Goal: Find specific page/section: Find specific page/section

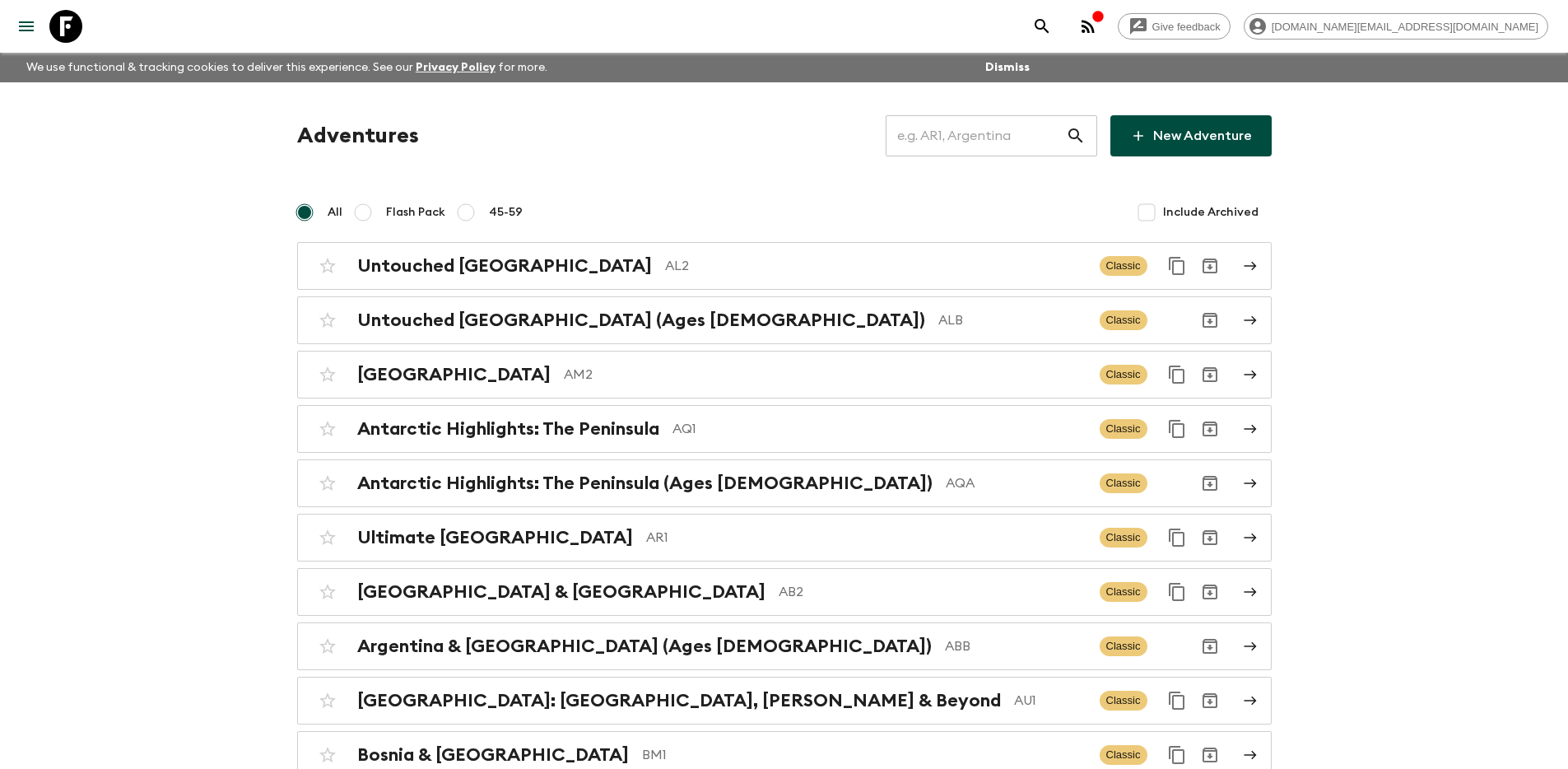
click at [966, 130] on input "text" at bounding box center [976, 137] width 180 height 46
click at [966, 135] on input "text" at bounding box center [976, 137] width 180 height 46
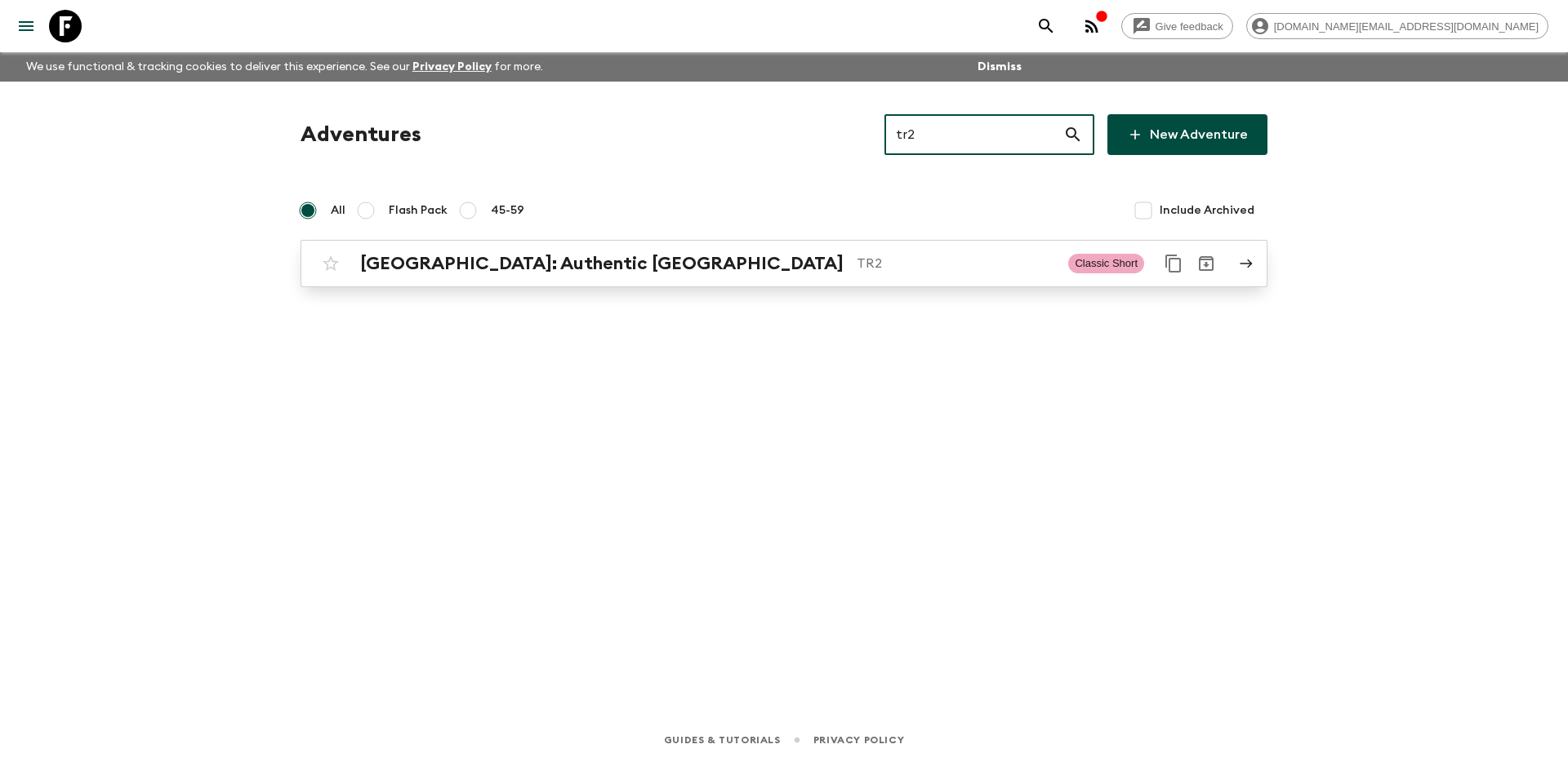
type input "tr2"
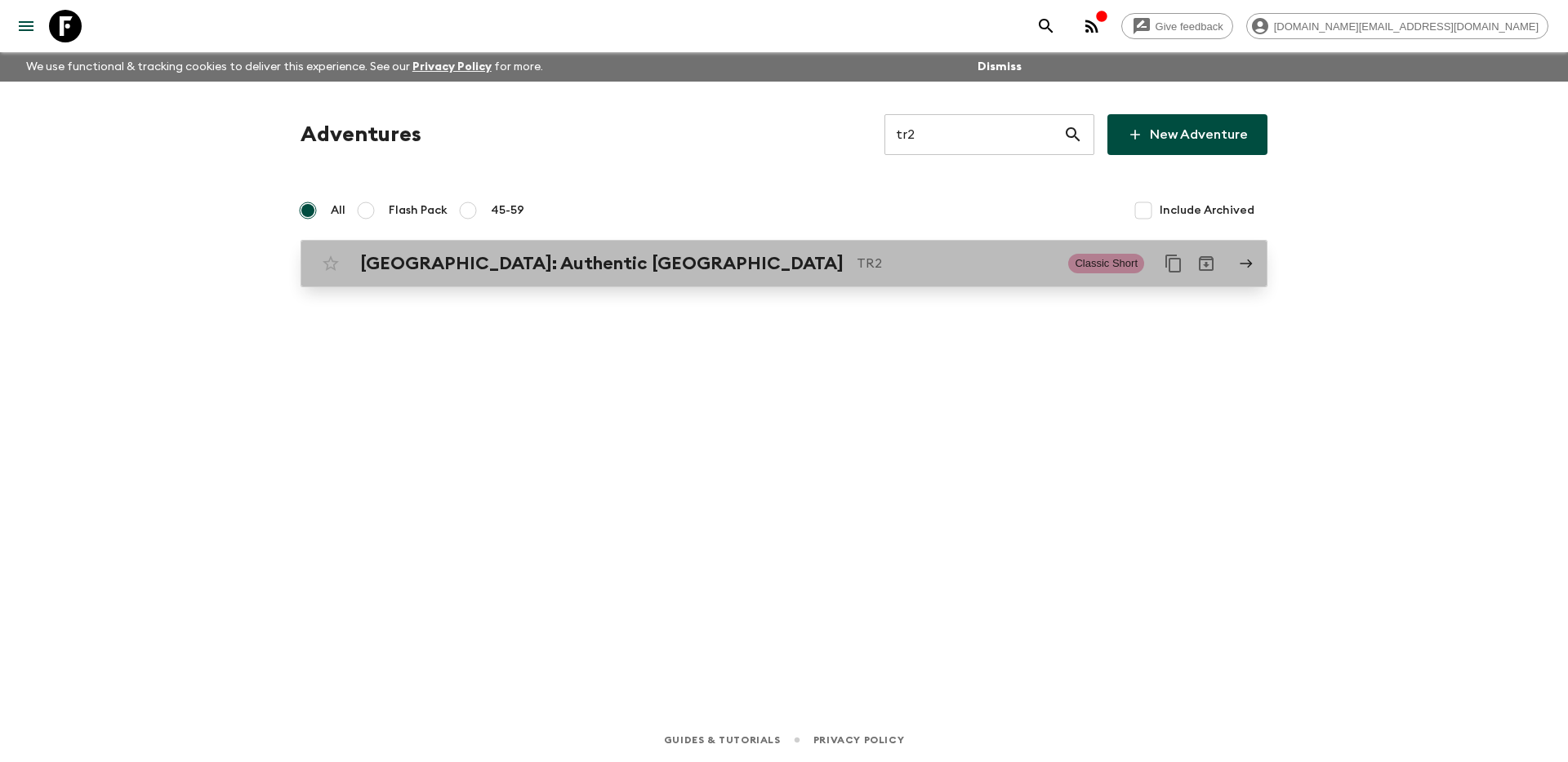
click at [859, 257] on p "TR2" at bounding box center [955, 263] width 199 height 19
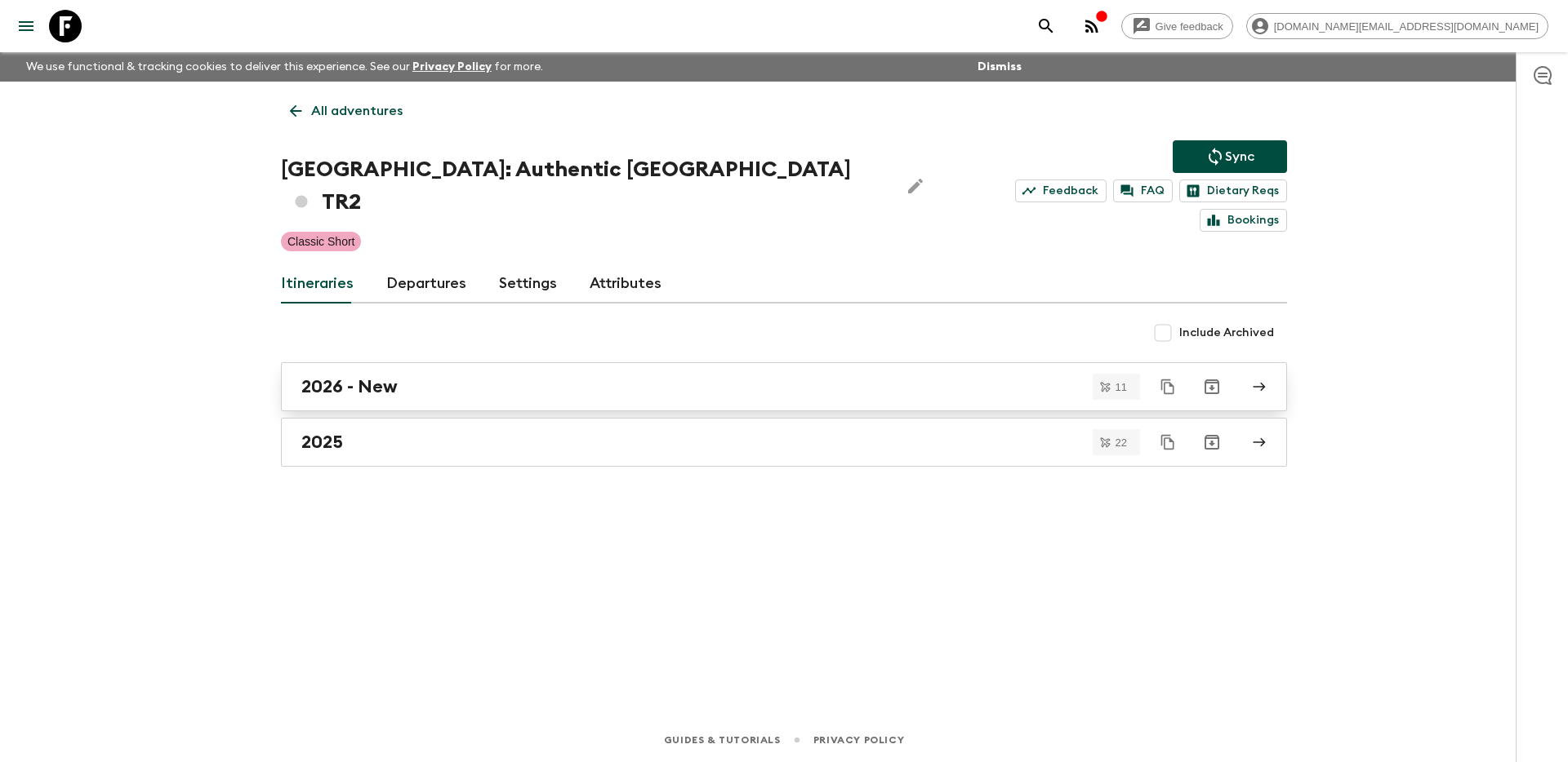
click at [653, 376] on div "2026 - New" at bounding box center [768, 387] width 934 height 21
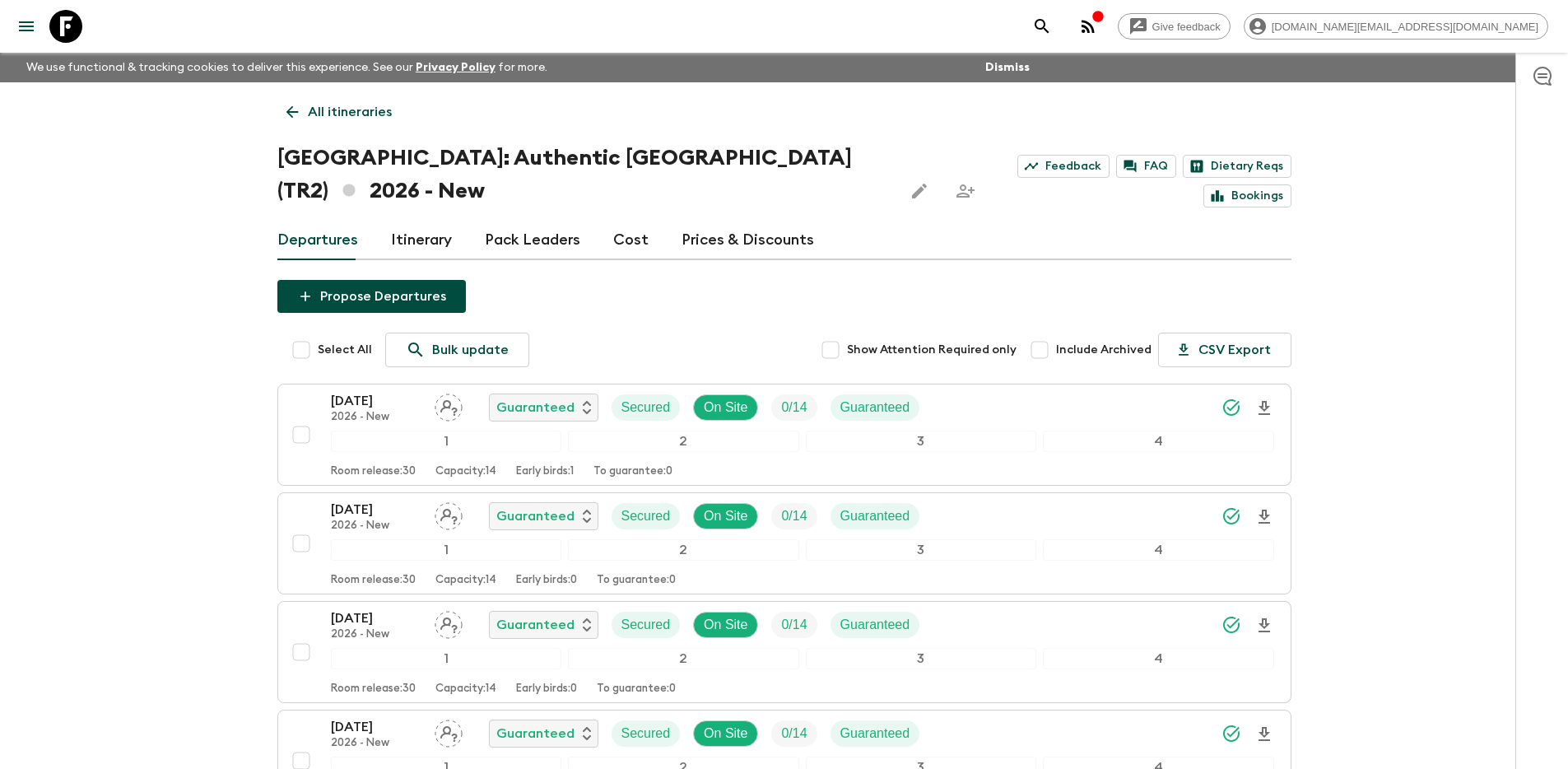
click at [315, 116] on p "All itineraries" at bounding box center [349, 111] width 84 height 19
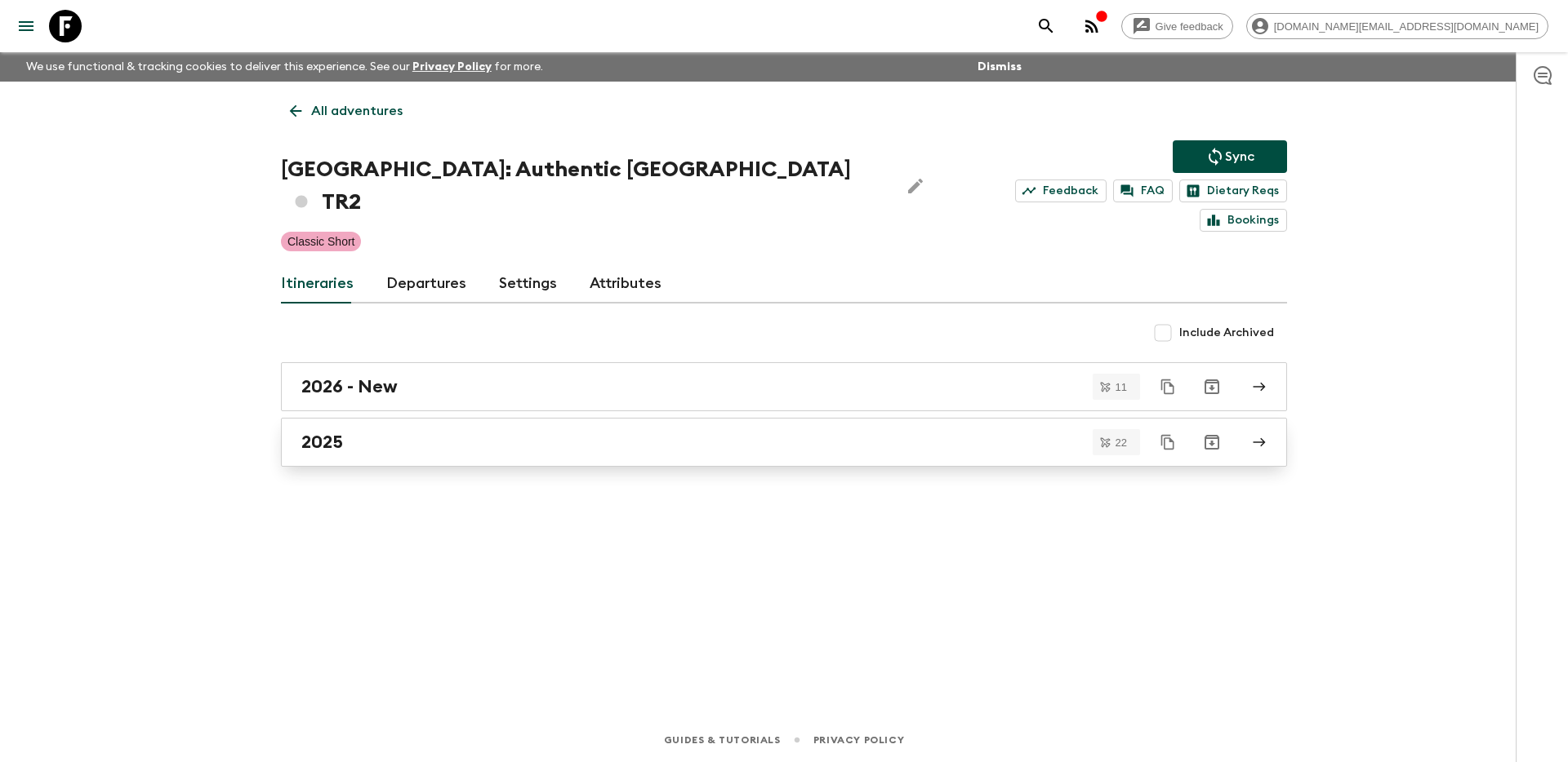
click at [501, 428] on link "2025" at bounding box center [784, 441] width 1006 height 49
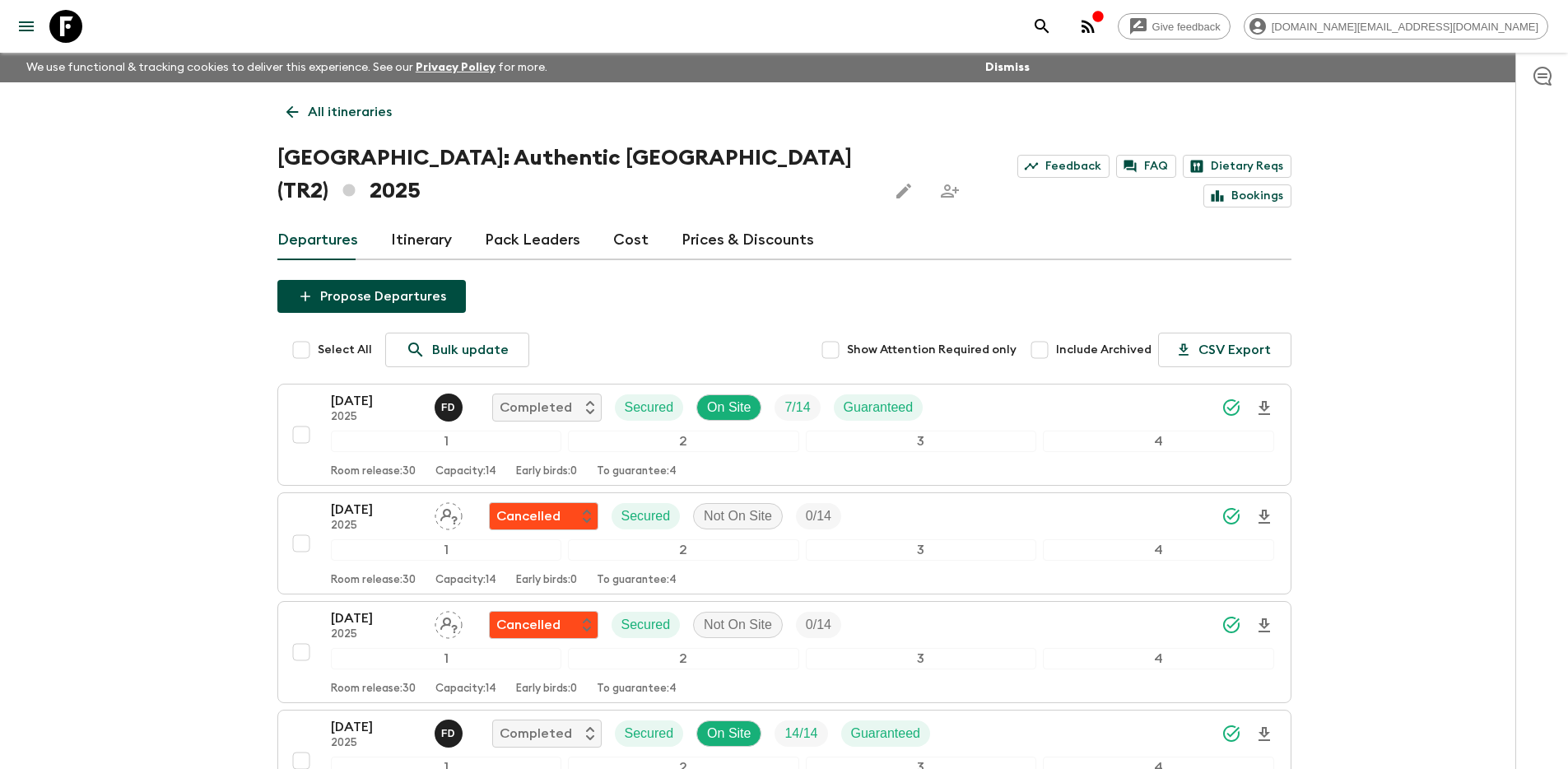
click at [1045, 333] on input "Include Archived" at bounding box center [1040, 350] width 33 height 33
checkbox input "true"
click at [372, 107] on p "All itineraries" at bounding box center [349, 111] width 84 height 19
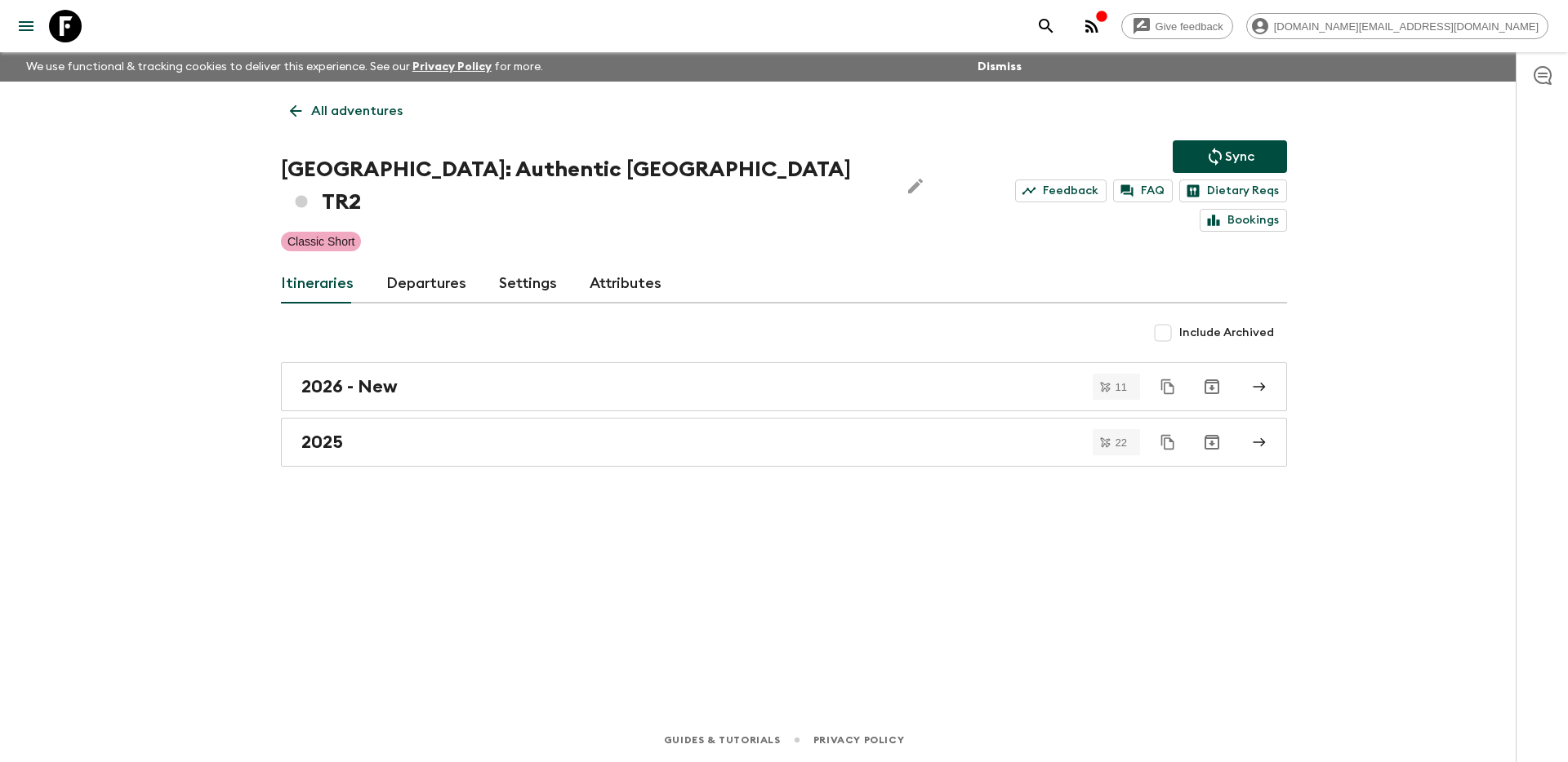
click at [1171, 317] on input "Include Archived" at bounding box center [1163, 333] width 33 height 33
checkbox input "true"
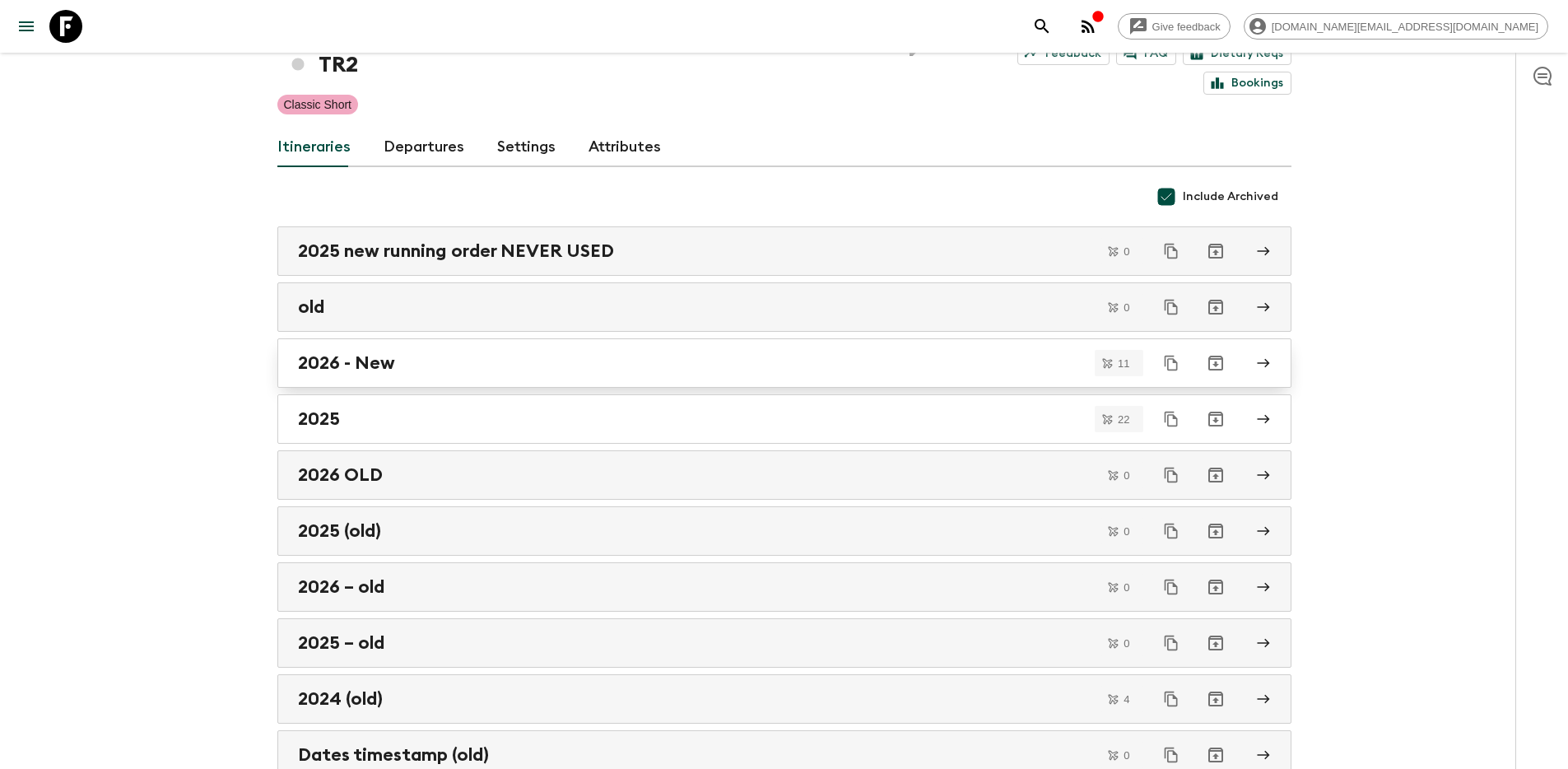
scroll to position [203, 0]
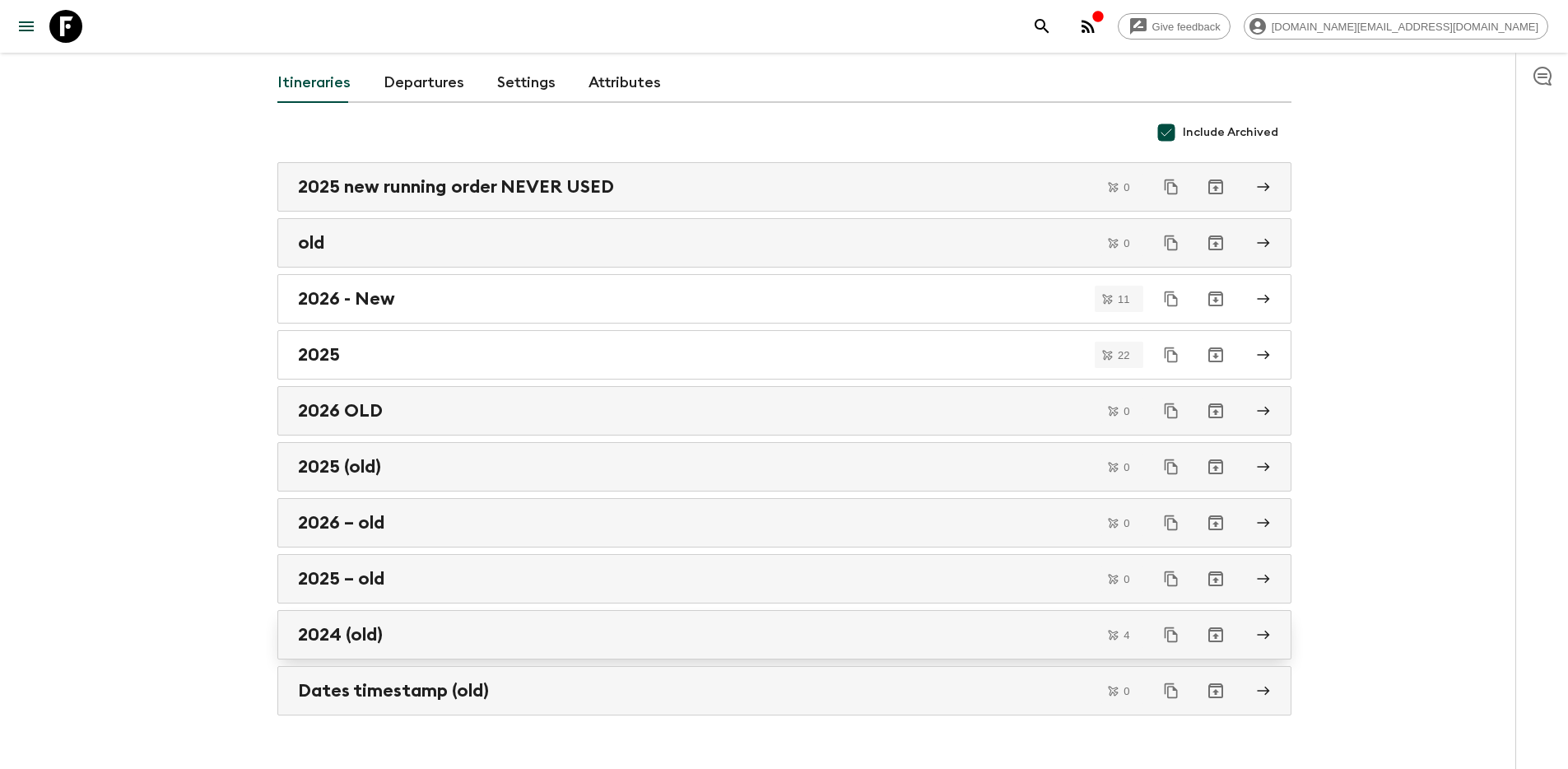
click at [548, 625] on div "2024 (old)" at bounding box center [769, 635] width 942 height 21
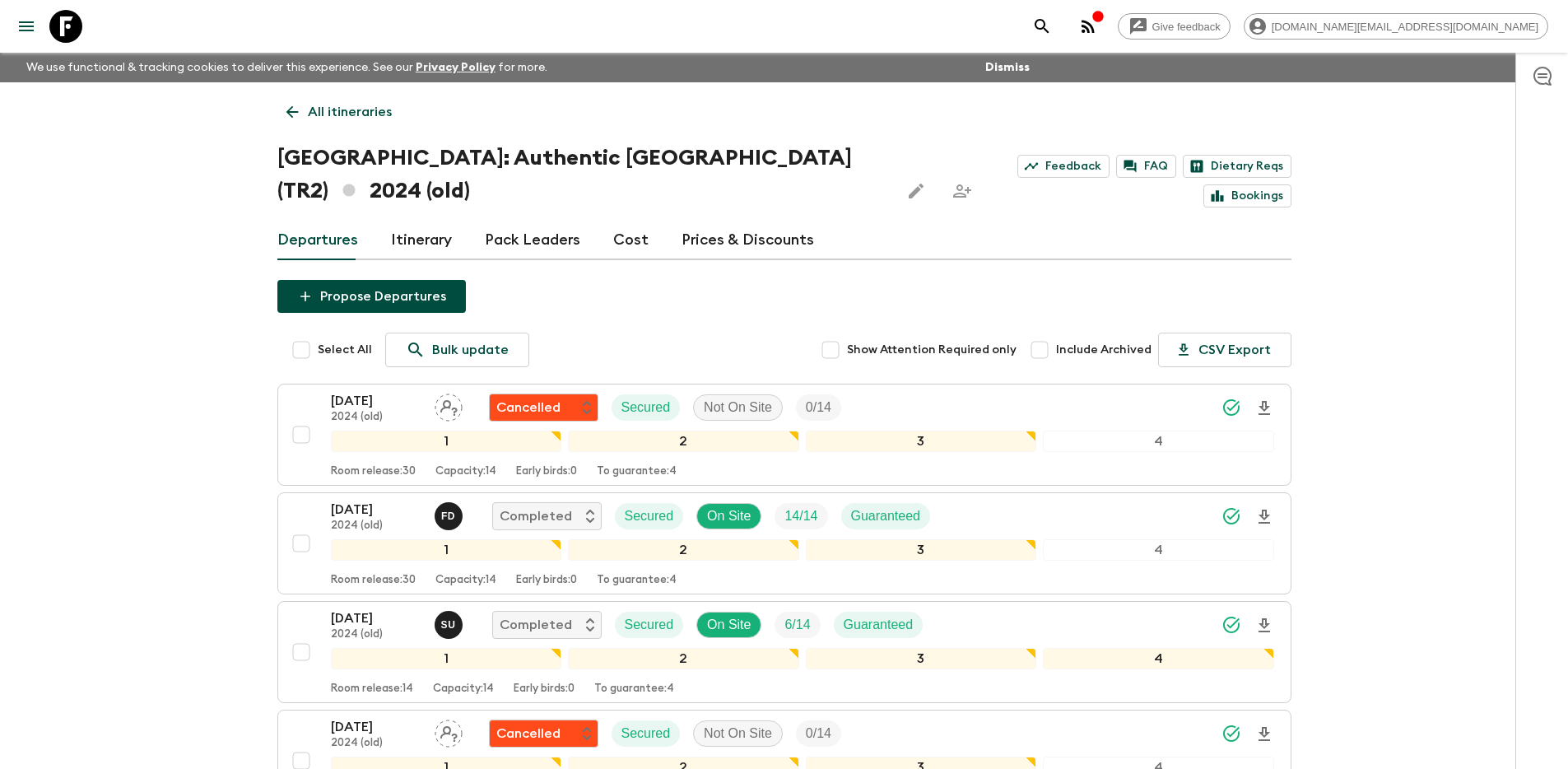
click at [236, 311] on div "Give feedback [DOMAIN_NAME][EMAIL_ADDRESS][DOMAIN_NAME] We use functional & tra…" at bounding box center [784, 480] width 1568 height 962
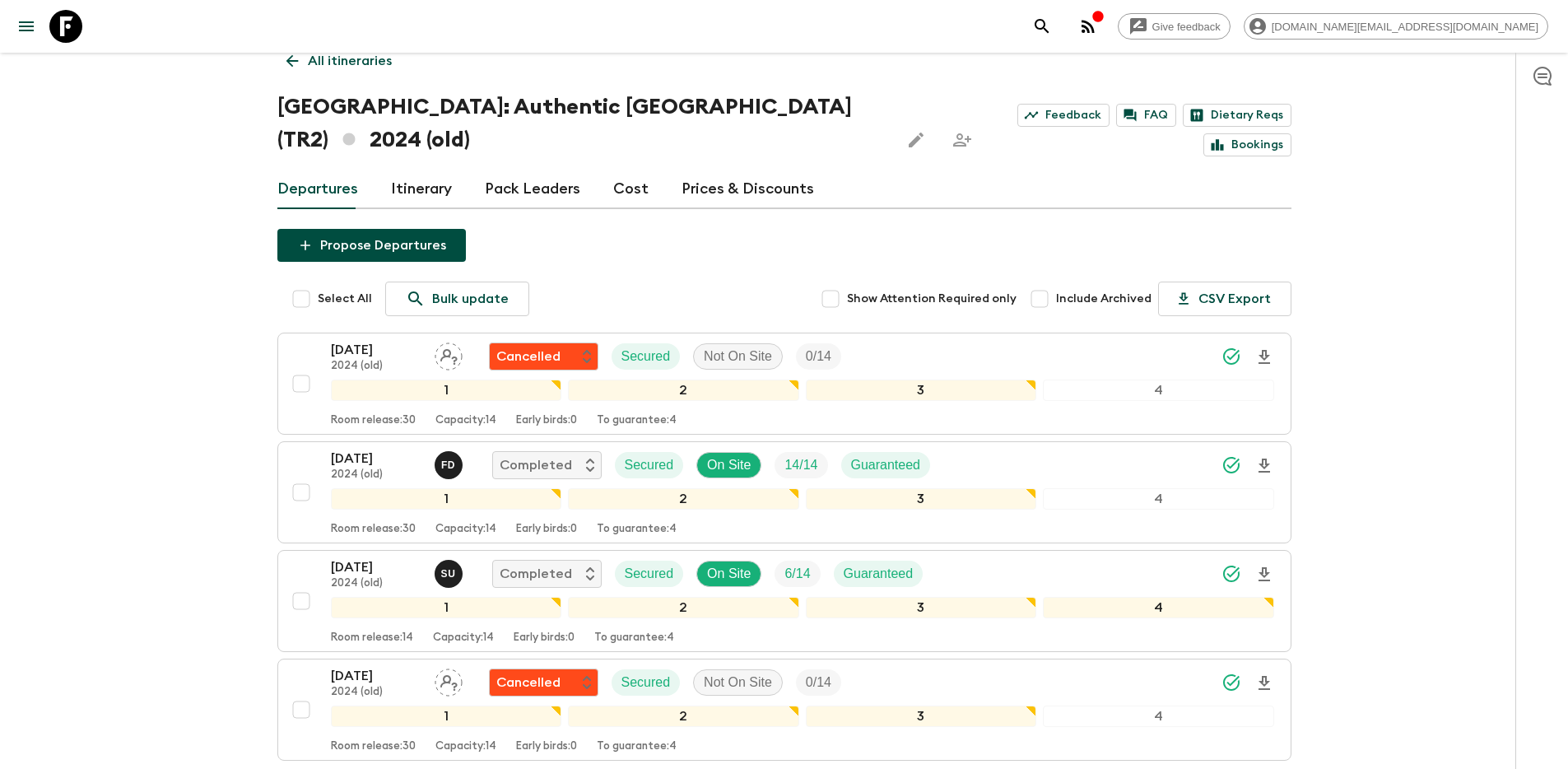
scroll to position [46, 0]
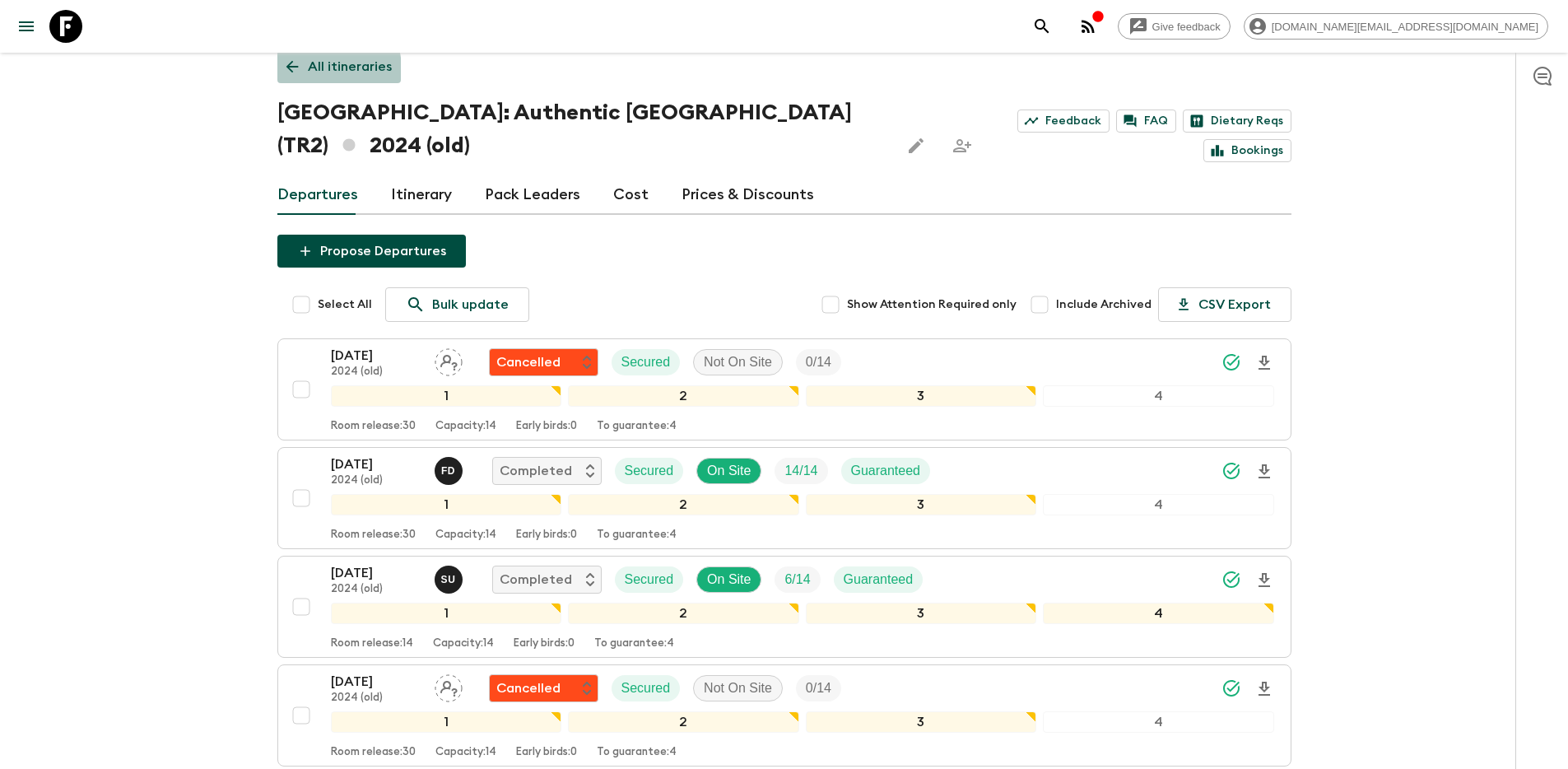
click at [303, 71] on link "All itineraries" at bounding box center [340, 67] width 124 height 33
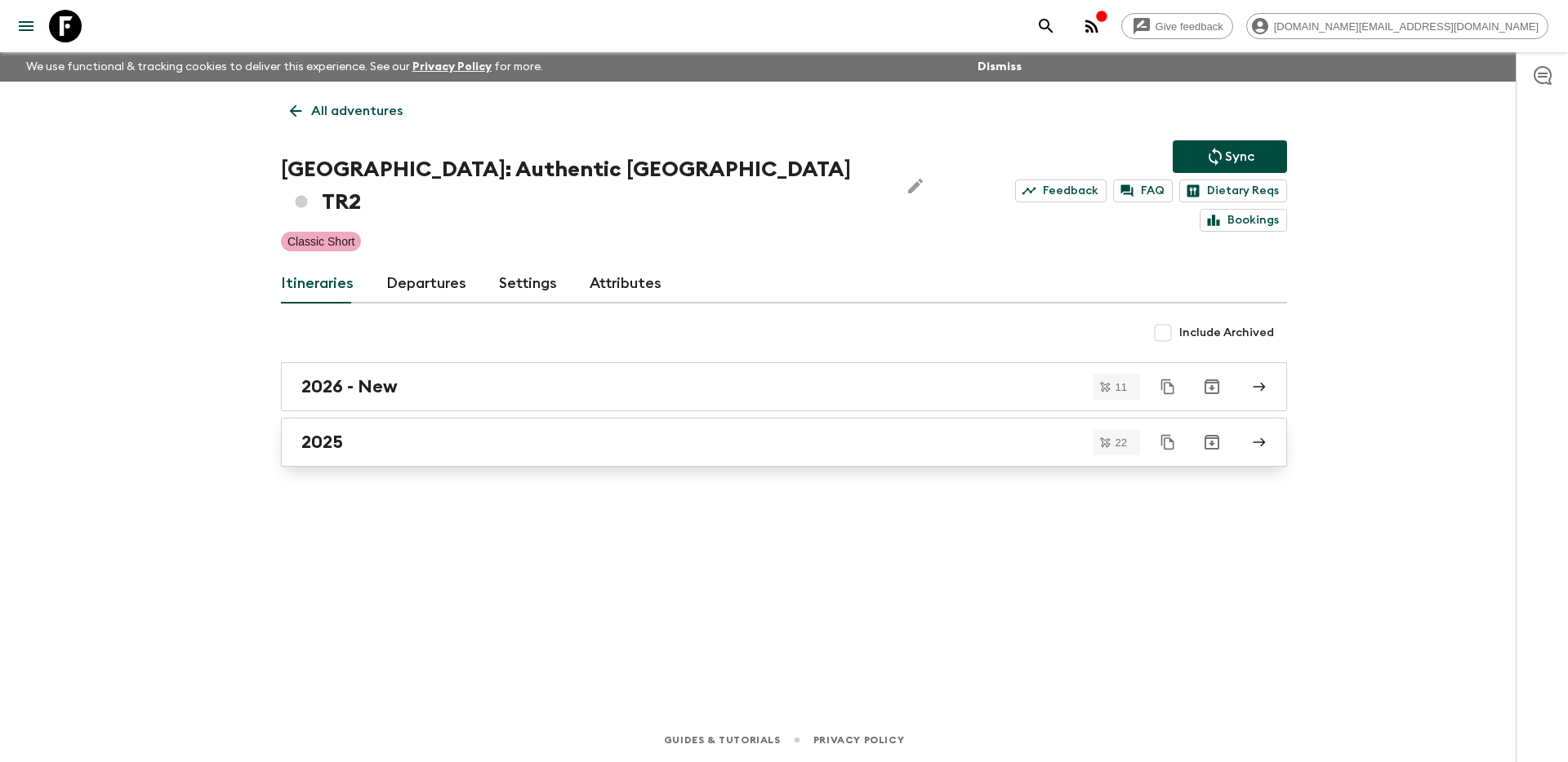
click at [567, 432] on div "2025" at bounding box center [768, 442] width 934 height 21
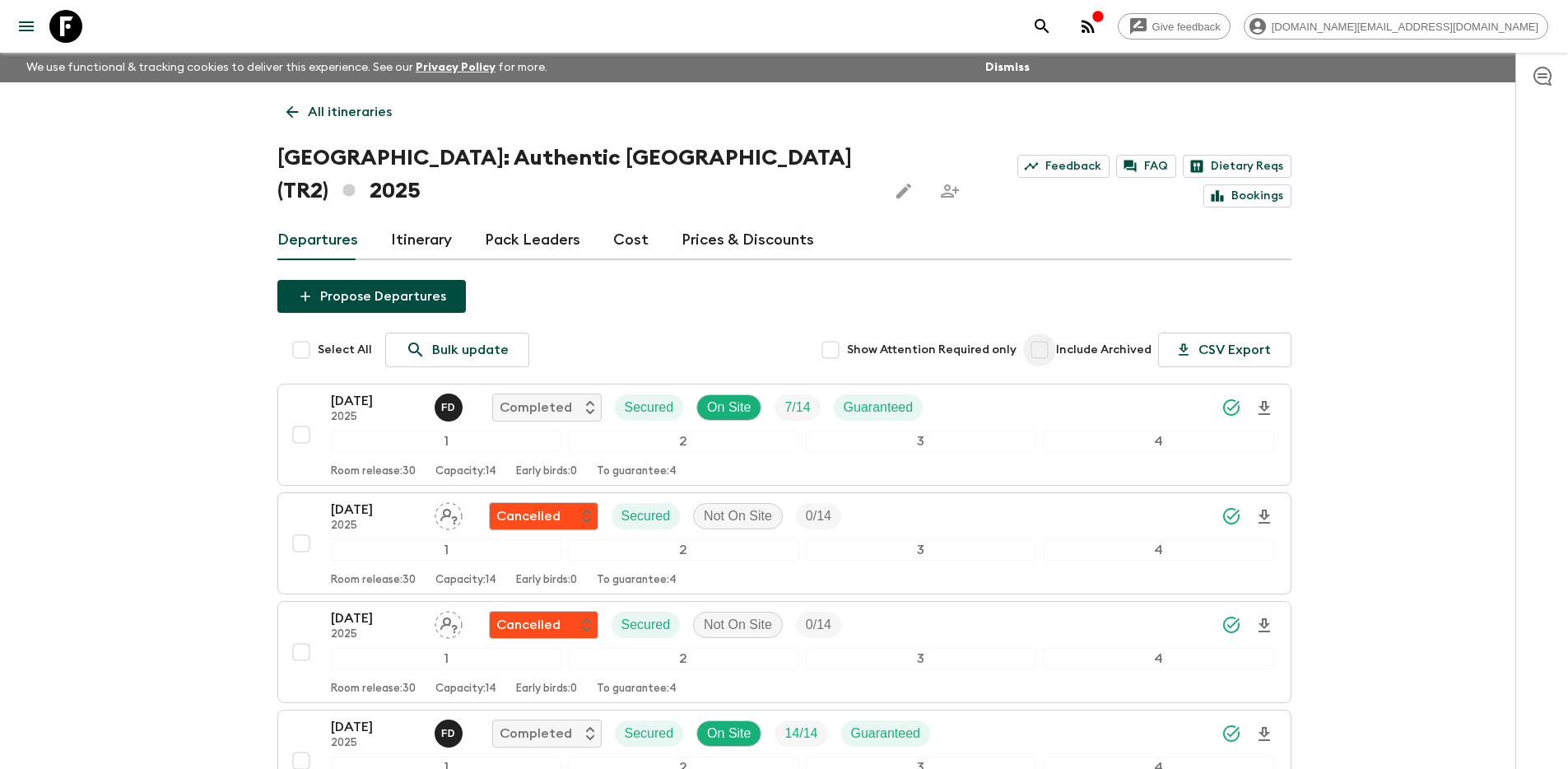
click at [1043, 333] on input "Include Archived" at bounding box center [1040, 350] width 33 height 33
checkbox input "true"
click at [372, 109] on p "All itineraries" at bounding box center [349, 111] width 84 height 19
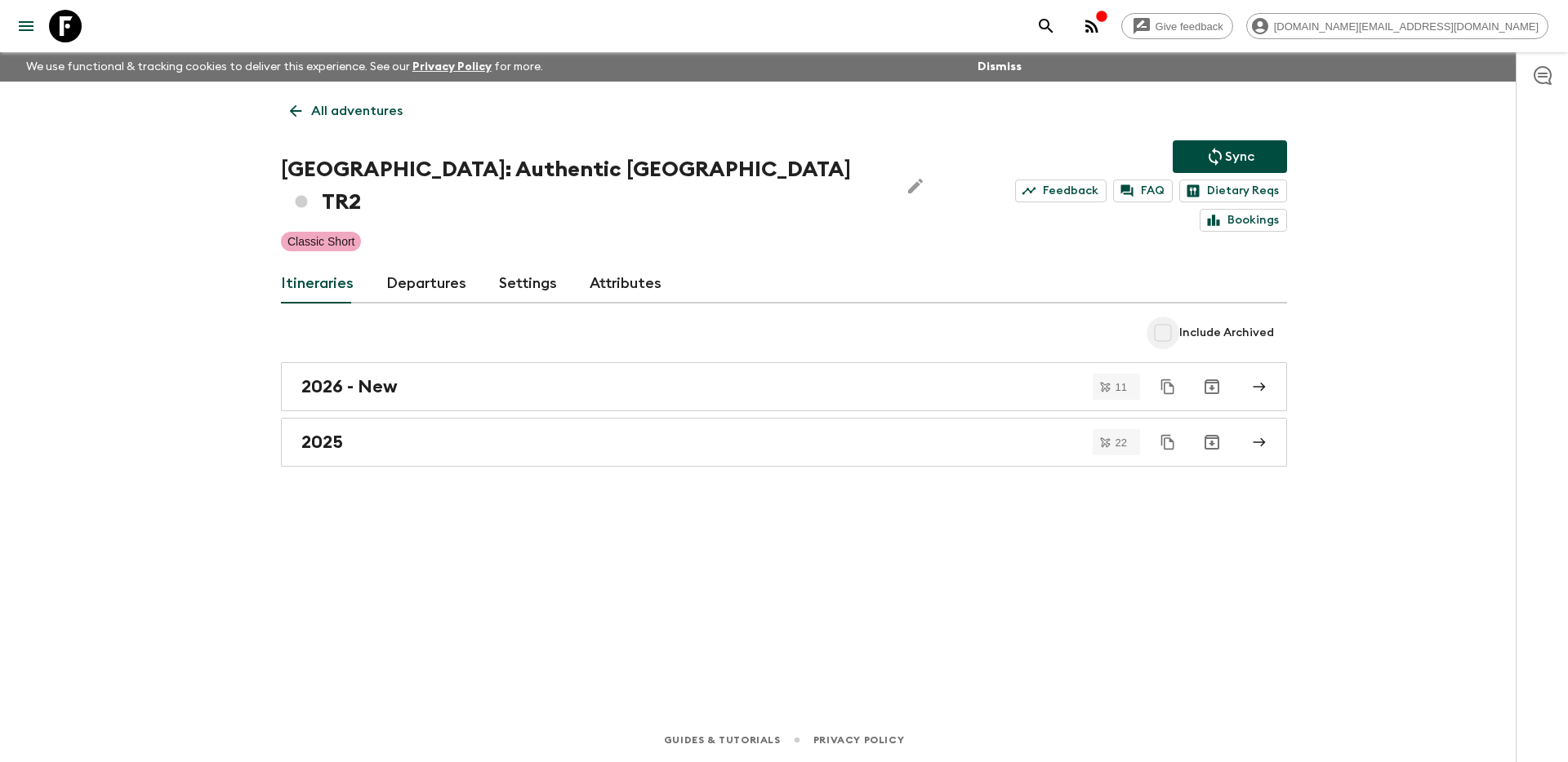
click at [1167, 317] on input "Include Archived" at bounding box center [1163, 333] width 33 height 33
checkbox input "true"
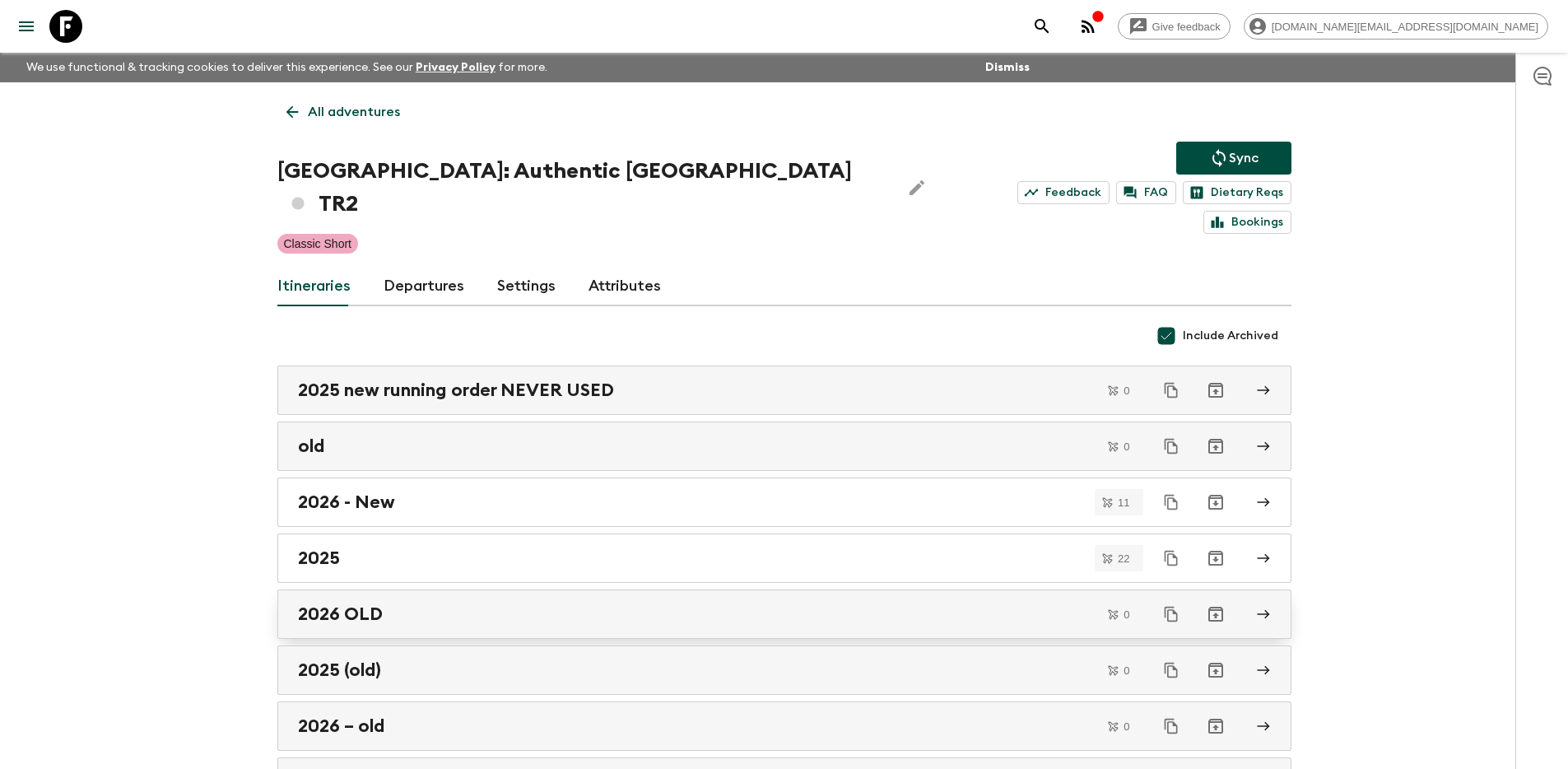
scroll to position [211, 0]
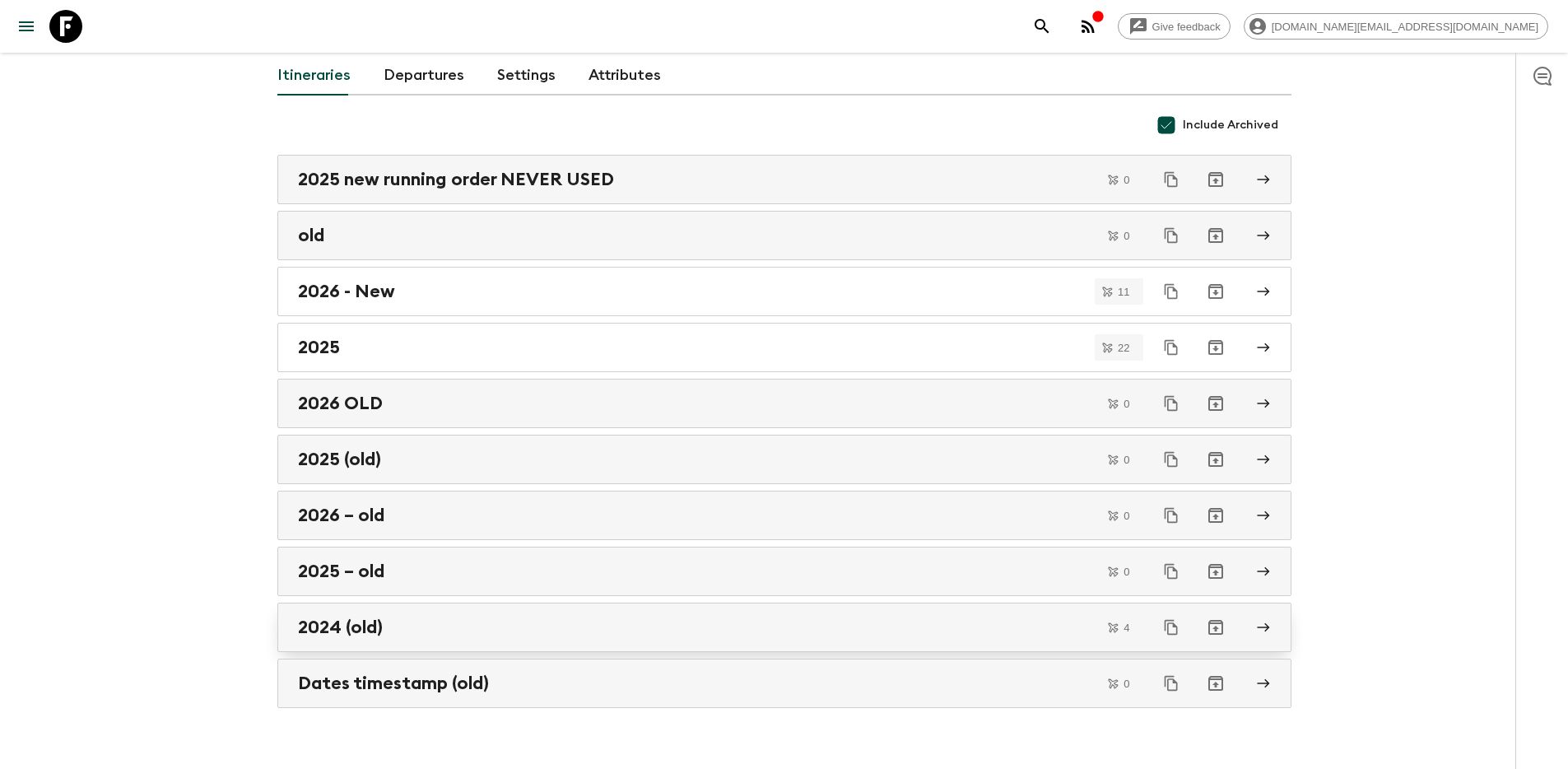
click at [712, 617] on div "2024 (old)" at bounding box center [769, 628] width 942 height 21
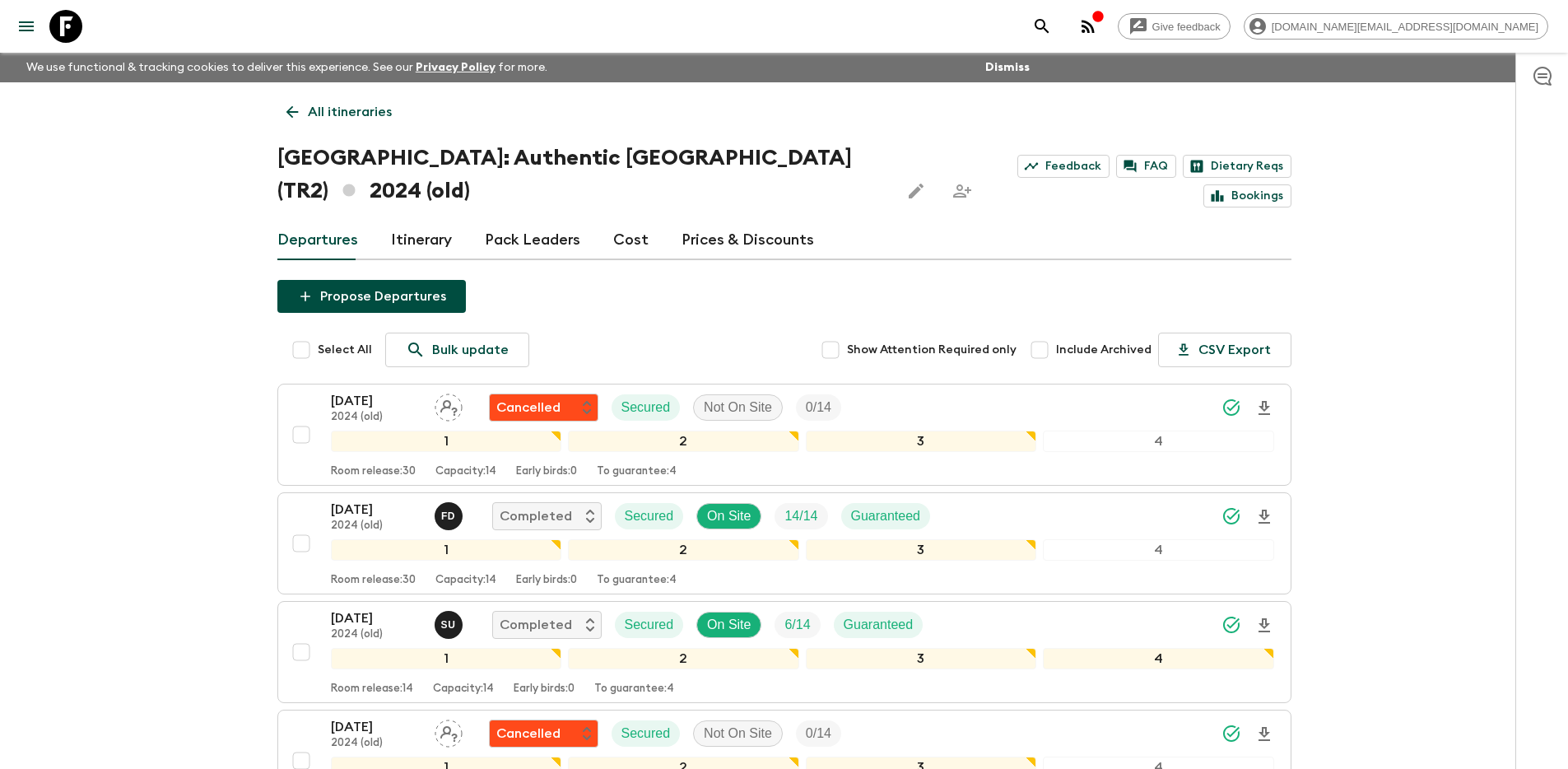
click at [336, 113] on p "All itineraries" at bounding box center [349, 111] width 84 height 19
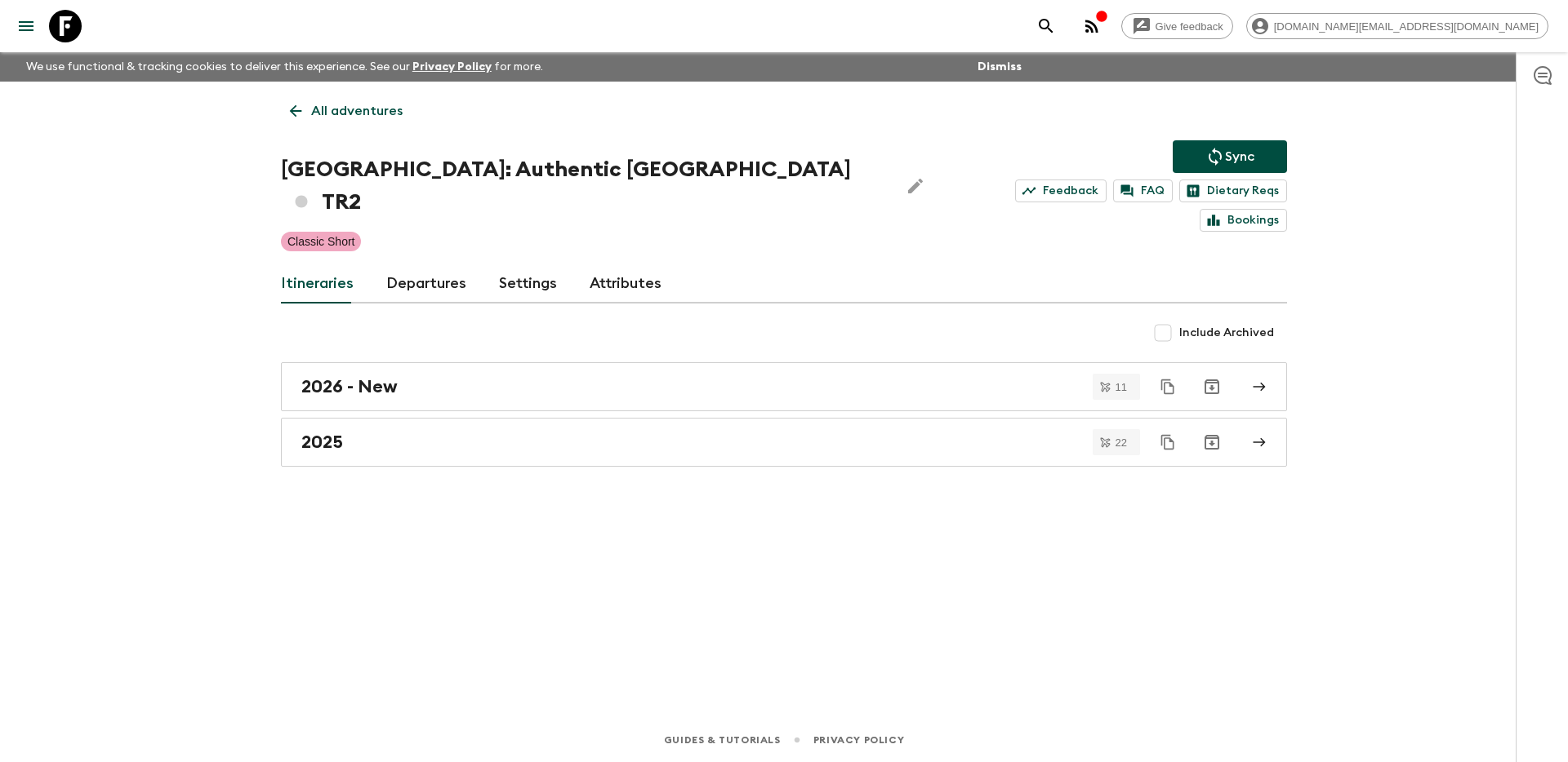
click at [54, 29] on icon at bounding box center [65, 26] width 33 height 33
